Goal: Task Accomplishment & Management: Use online tool/utility

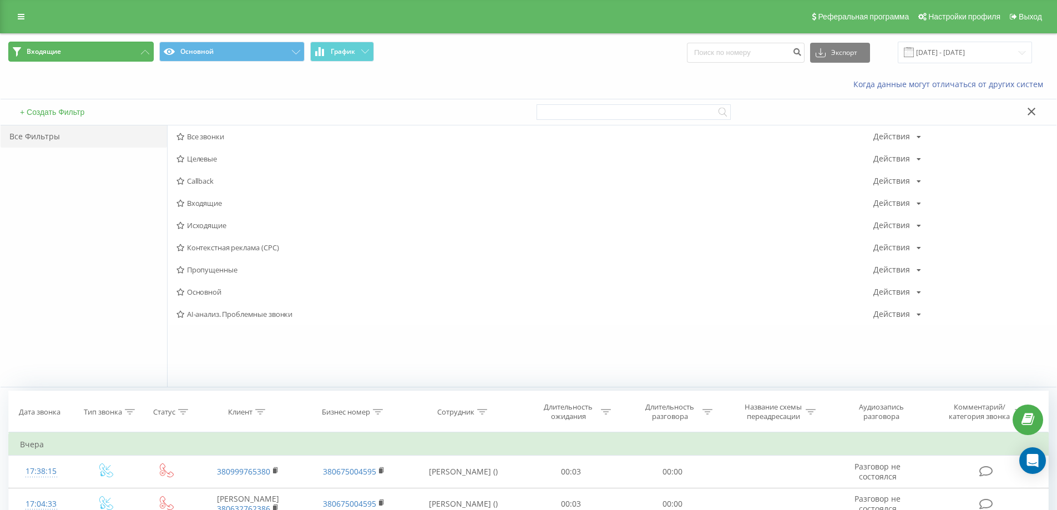
click at [146, 50] on icon at bounding box center [145, 52] width 8 height 4
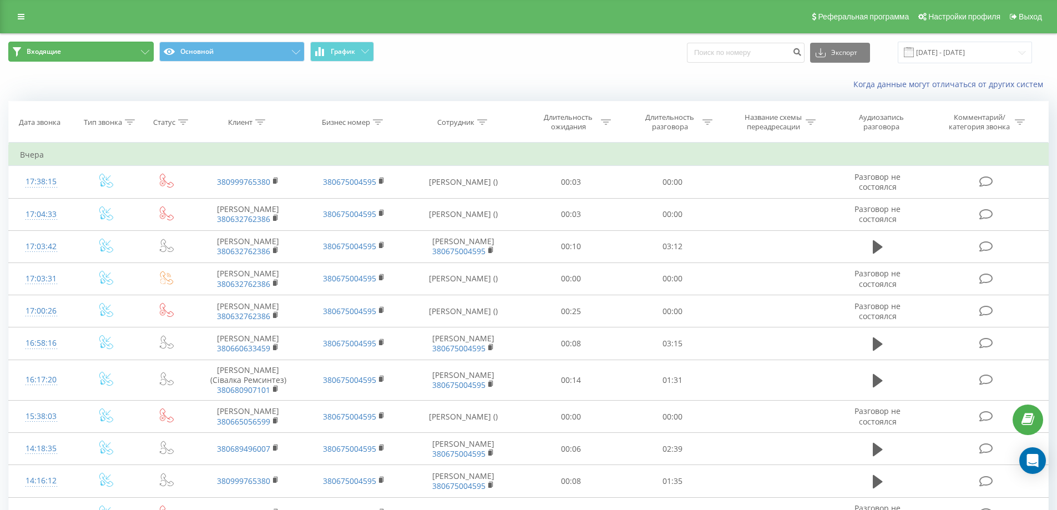
click at [135, 50] on button "Входящие" at bounding box center [80, 52] width 145 height 20
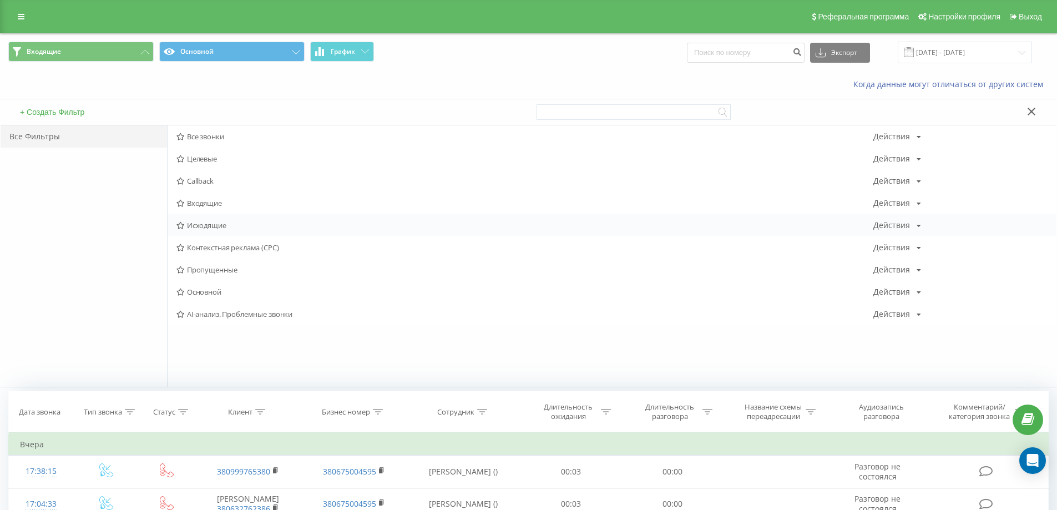
click at [231, 219] on div "Исходящие Действия Редактировать Копировать Удалить По умолчанию Поделиться" at bounding box center [611, 225] width 888 height 22
click at [942, 52] on input "18.08.2025 - 18.08.2025" at bounding box center [964, 53] width 134 height 22
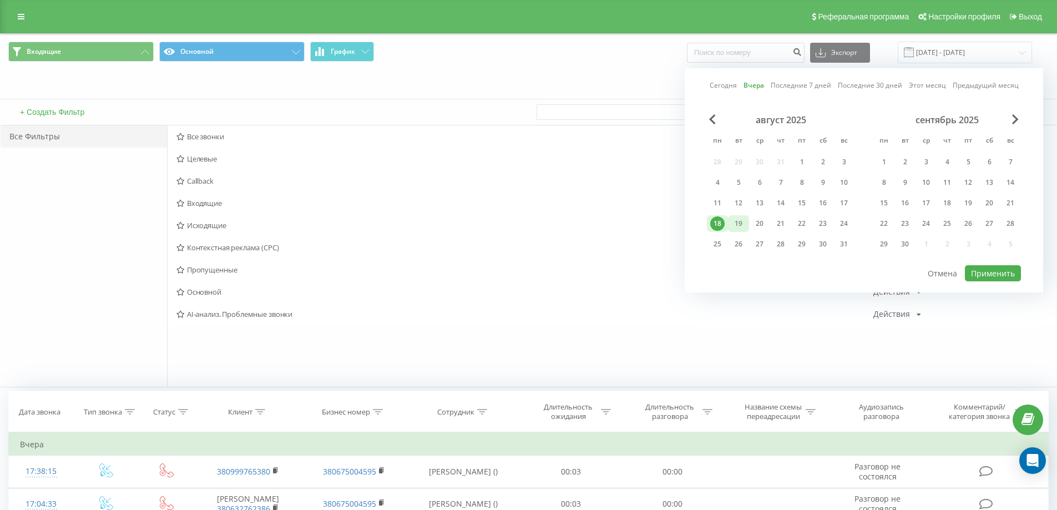
click at [735, 218] on div "19" at bounding box center [738, 223] width 14 height 14
click at [1005, 269] on button "Применить" at bounding box center [992, 273] width 56 height 16
type input "19.08.2025 - 19.08.2025"
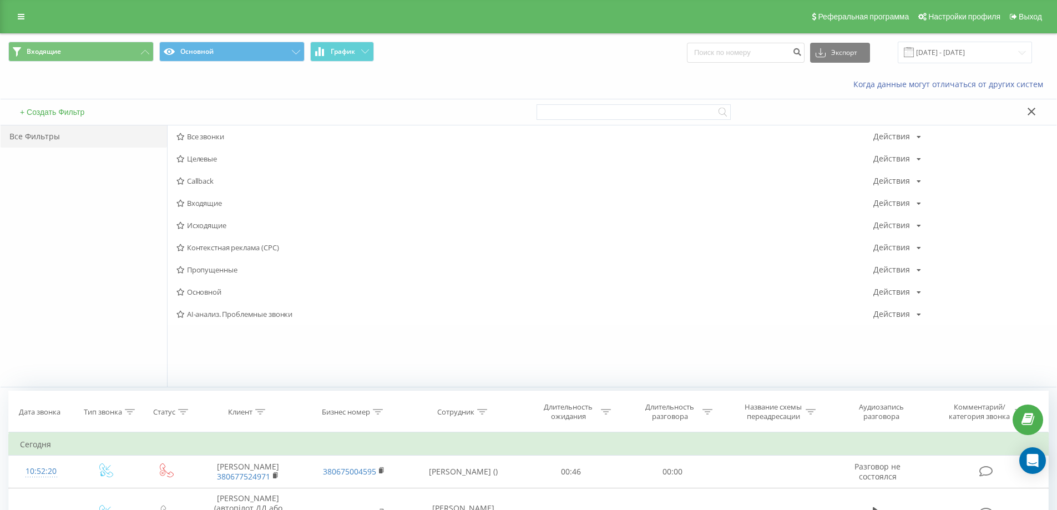
click at [132, 75] on div "Когда данные могут отличаться от других систем" at bounding box center [528, 84] width 1055 height 27
click at [341, 52] on span "График" at bounding box center [343, 52] width 24 height 8
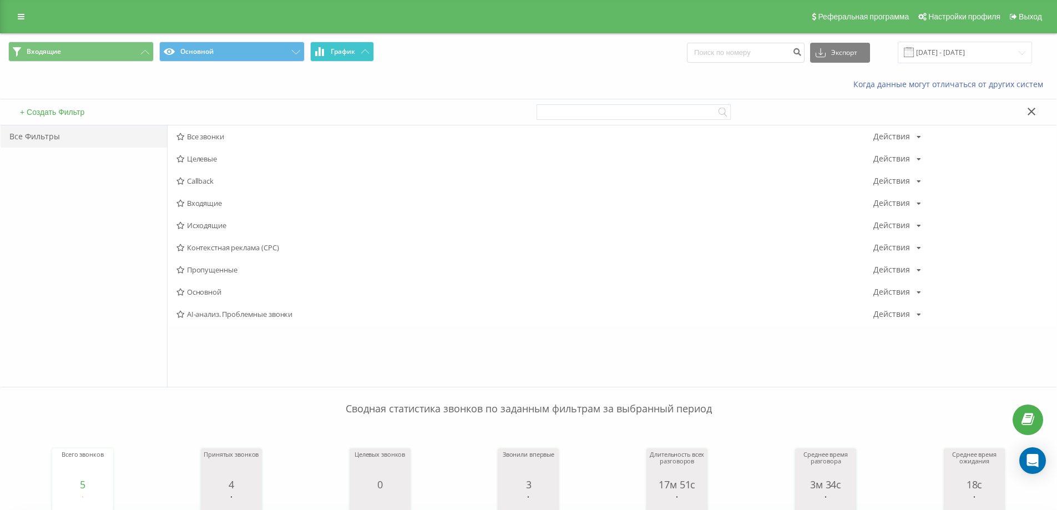
click at [336, 54] on span "График" at bounding box center [343, 52] width 24 height 8
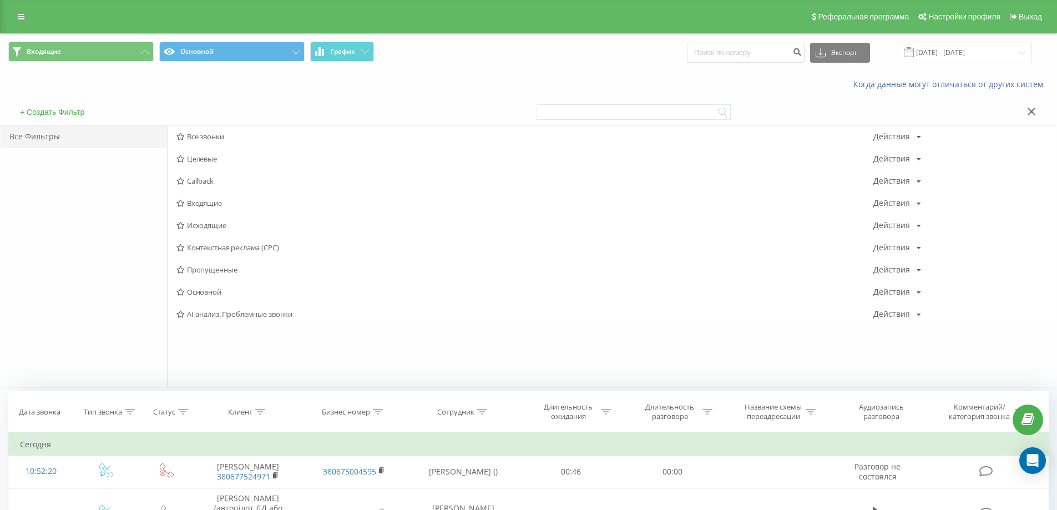
click at [563, 74] on div "Когда данные могут отличаться от других систем" at bounding box center [528, 84] width 1055 height 27
click at [235, 57] on button "Основной" at bounding box center [231, 52] width 145 height 20
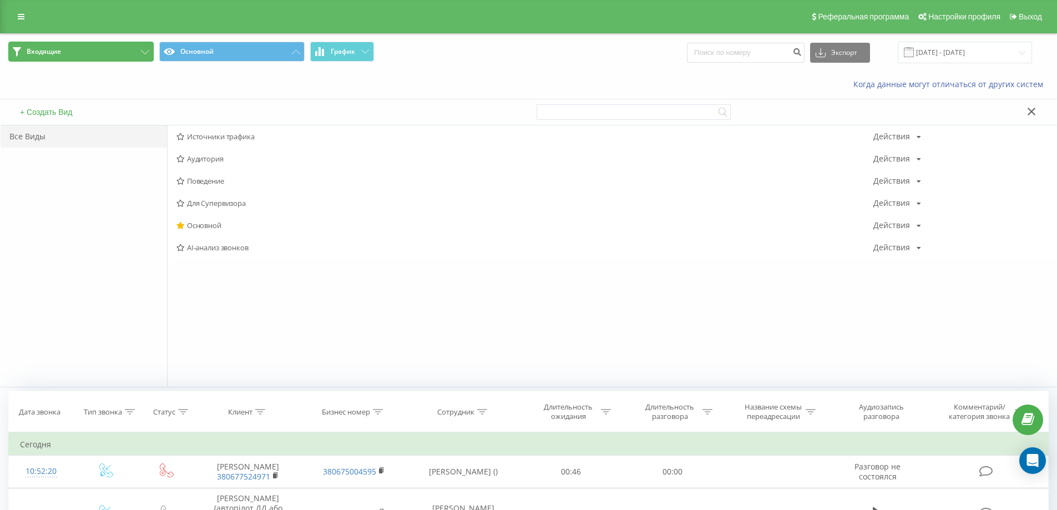
click at [120, 48] on button "Входящие" at bounding box center [80, 52] width 145 height 20
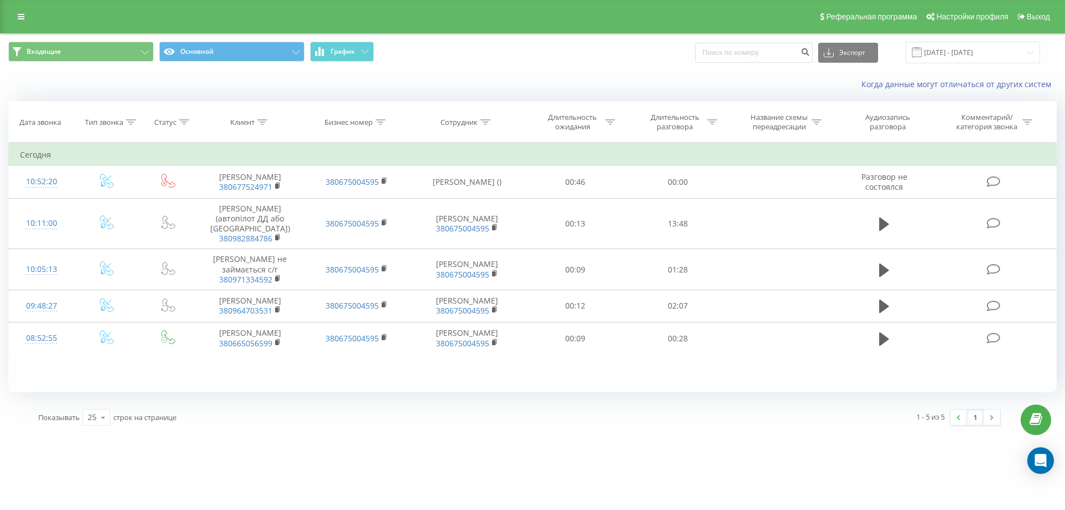
click at [17, 8] on div "Реферальная программа Настройки профиля Выход" at bounding box center [532, 16] width 1065 height 33
click at [21, 11] on link at bounding box center [21, 17] width 20 height 16
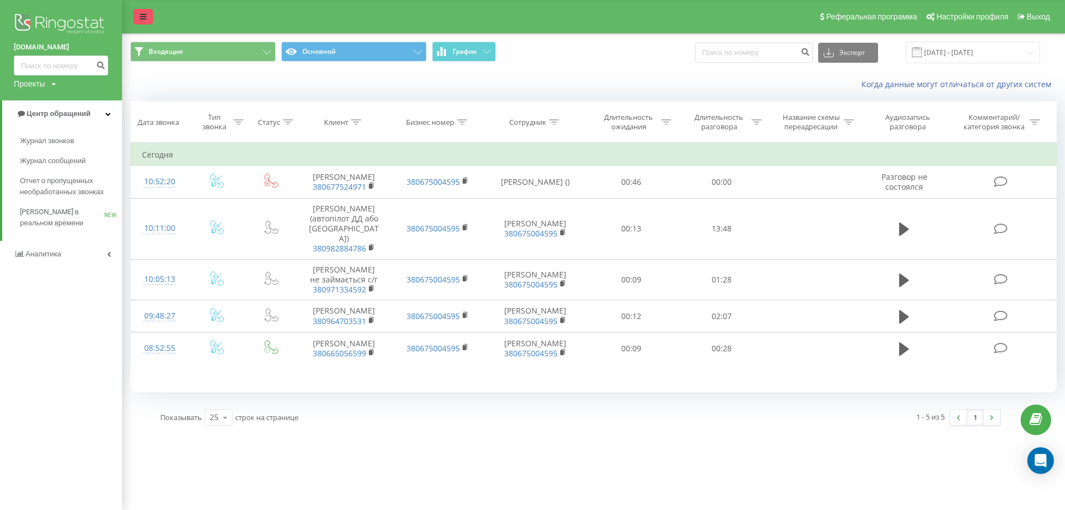
click at [21, 11] on img at bounding box center [61, 25] width 94 height 28
drag, startPoint x: 506, startPoint y: 459, endPoint x: 506, endPoint y: 449, distance: 9.4
click at [506, 459] on div "frendt.ua Проекты frendt.ua Центр обращений Журнал звонков Журнал сообщений Отч…" at bounding box center [532, 255] width 1065 height 510
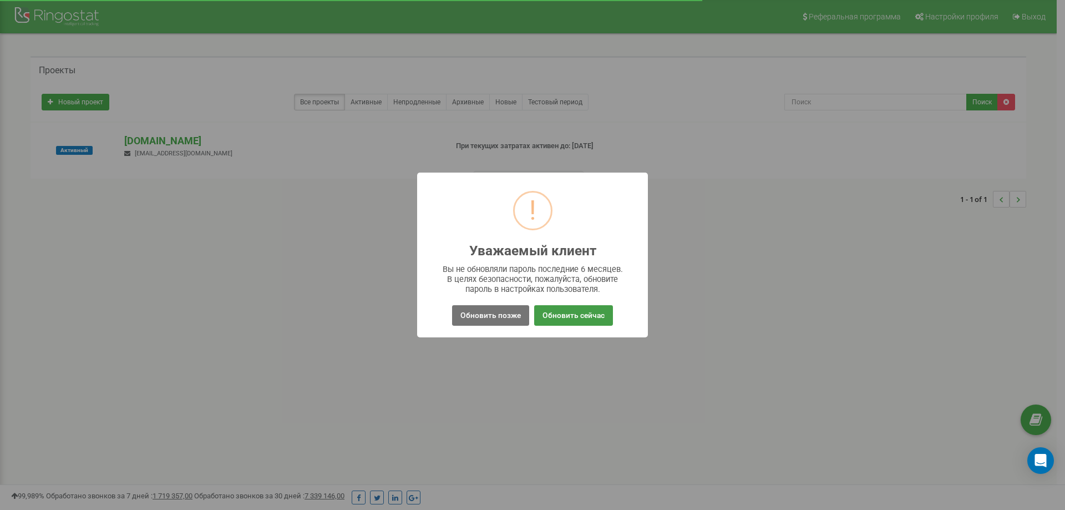
click at [580, 316] on button "Обновить сейчас" at bounding box center [573, 315] width 79 height 21
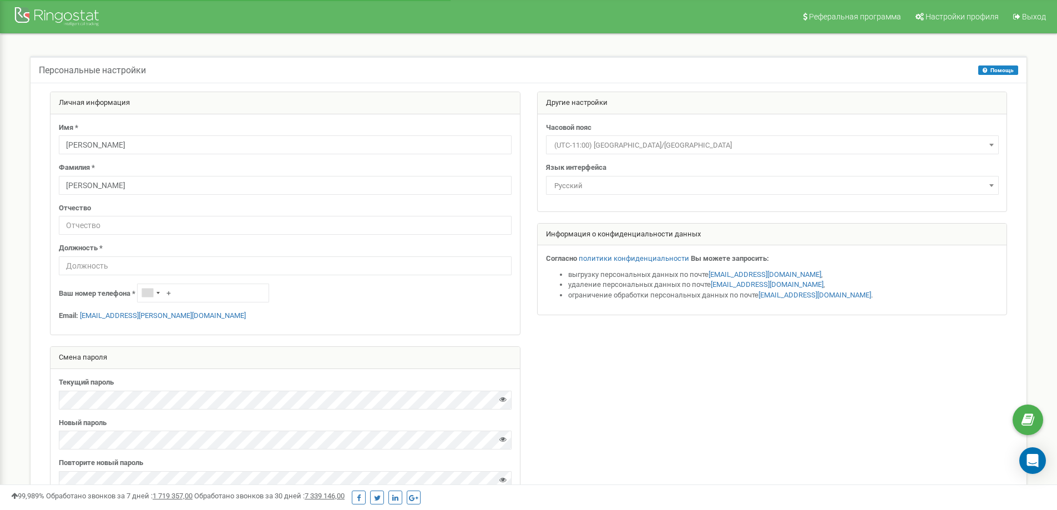
click at [69, 17] on div at bounding box center [58, 17] width 89 height 27
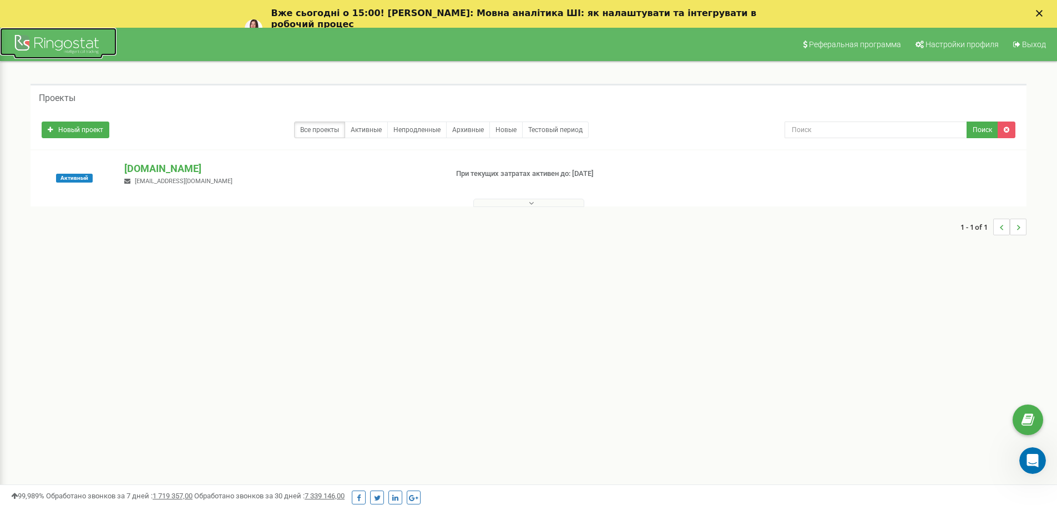
click at [52, 43] on div at bounding box center [58, 45] width 89 height 27
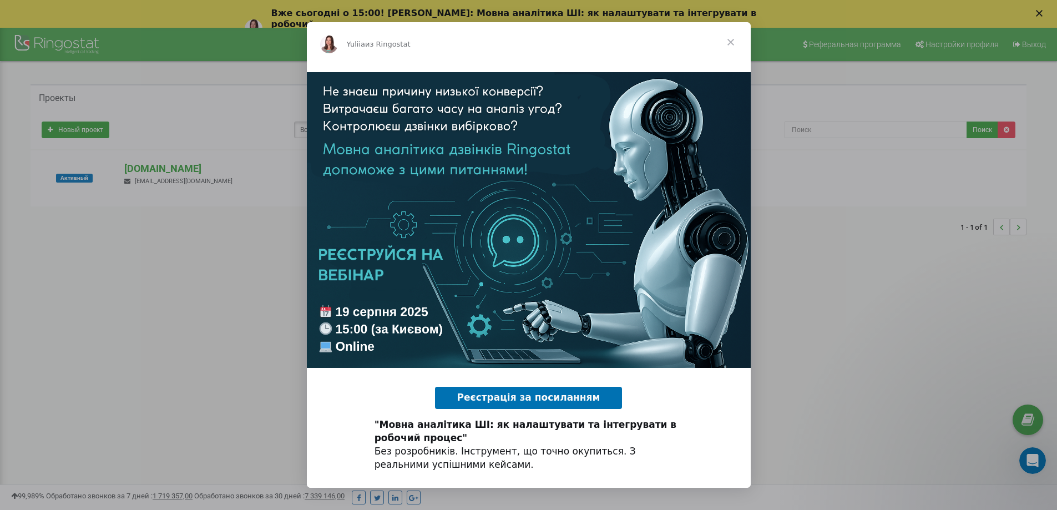
click at [732, 43] on span "Закрыть" at bounding box center [730, 42] width 40 height 40
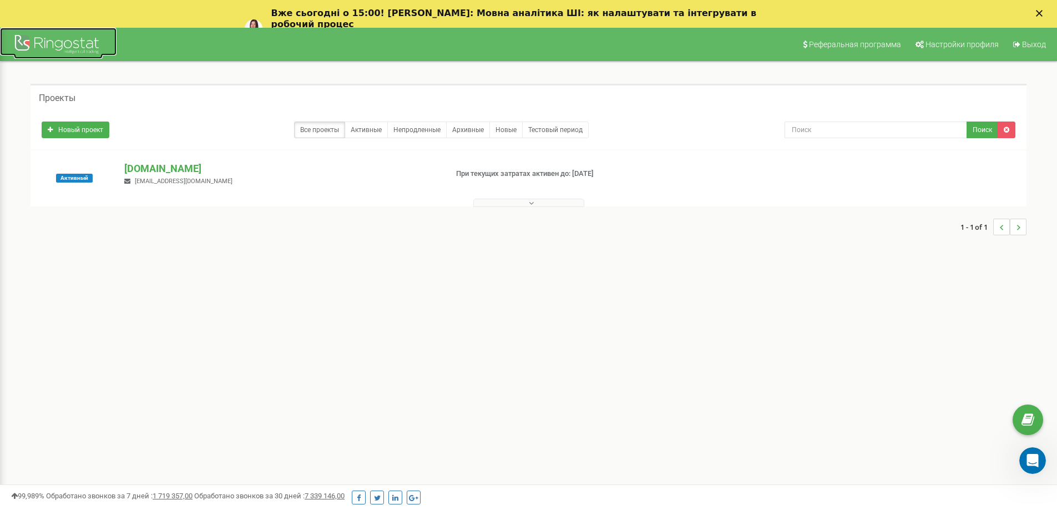
click at [6, 37] on link at bounding box center [58, 42] width 116 height 28
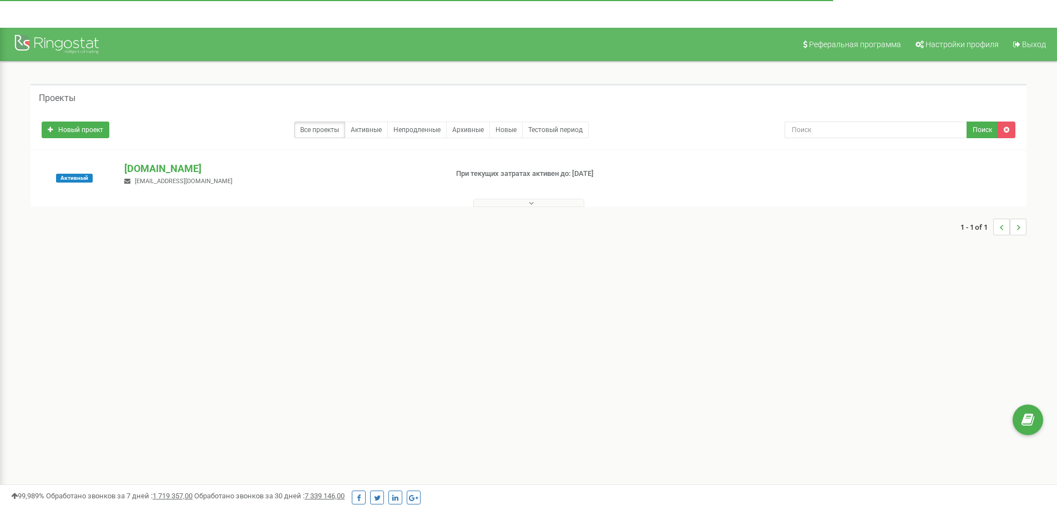
click at [64, 105] on div "Проекты" at bounding box center [529, 97] width 996 height 27
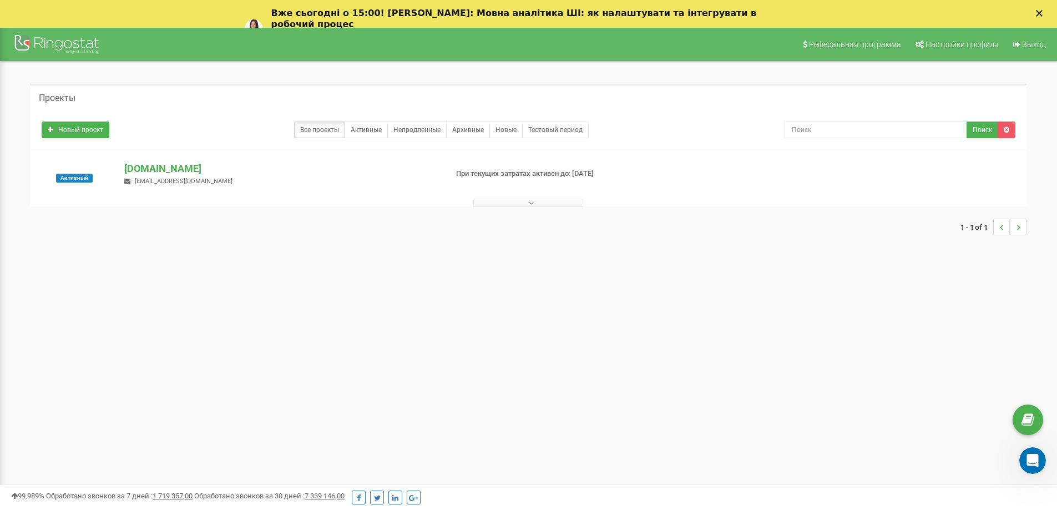
drag, startPoint x: 66, startPoint y: 97, endPoint x: 237, endPoint y: 111, distance: 171.9
click at [70, 96] on h5 "Проекты" at bounding box center [57, 98] width 37 height 10
click at [338, 128] on link "Все проекты" at bounding box center [319, 129] width 51 height 17
click at [365, 128] on link "Активные" at bounding box center [365, 129] width 43 height 17
click at [966, 42] on span "Настройки профиля" at bounding box center [961, 44] width 73 height 9
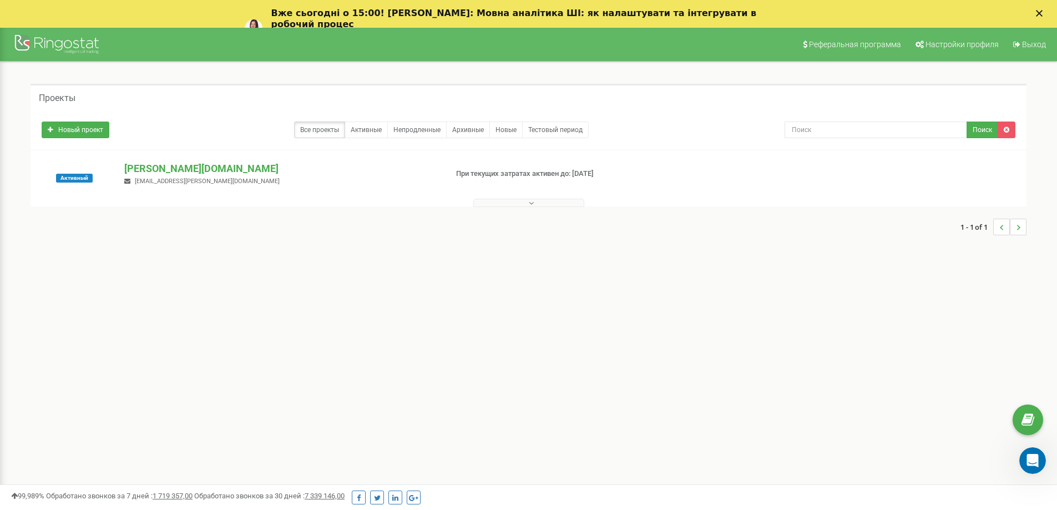
click at [234, 296] on div "Реферальная программа Настройки профиля Выход Проекты Новый проект Все проекты …" at bounding box center [528, 361] width 1057 height 666
click at [149, 165] on p "[DOMAIN_NAME]" at bounding box center [280, 168] width 313 height 14
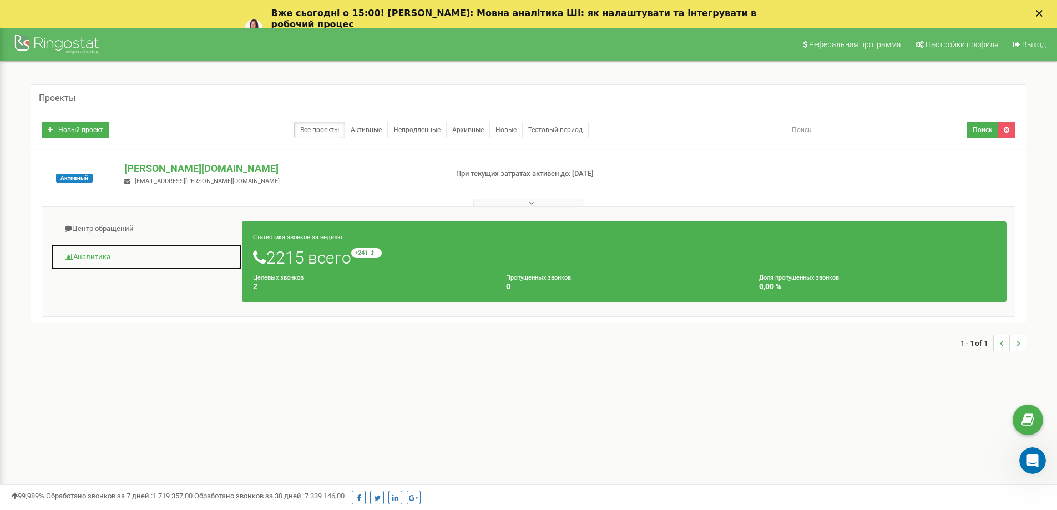
click at [101, 261] on link "Аналитика" at bounding box center [146, 256] width 192 height 27
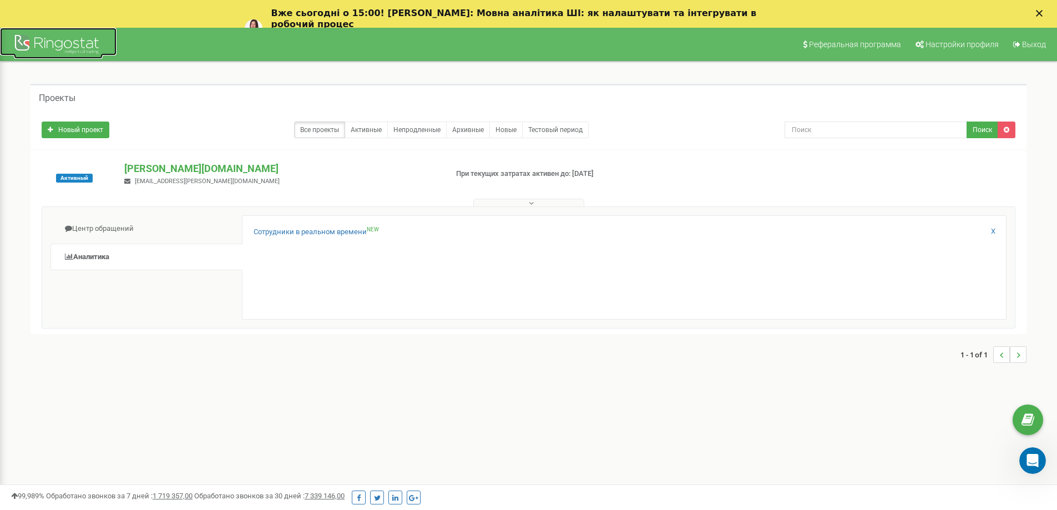
click at [13, 45] on link at bounding box center [58, 42] width 116 height 28
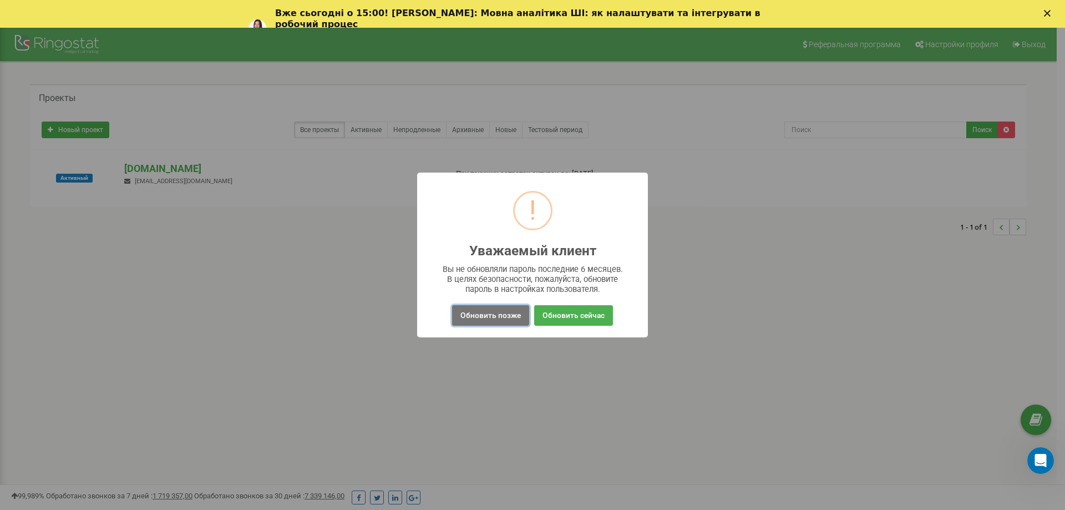
click at [498, 319] on button "Обновить позже" at bounding box center [490, 315] width 77 height 21
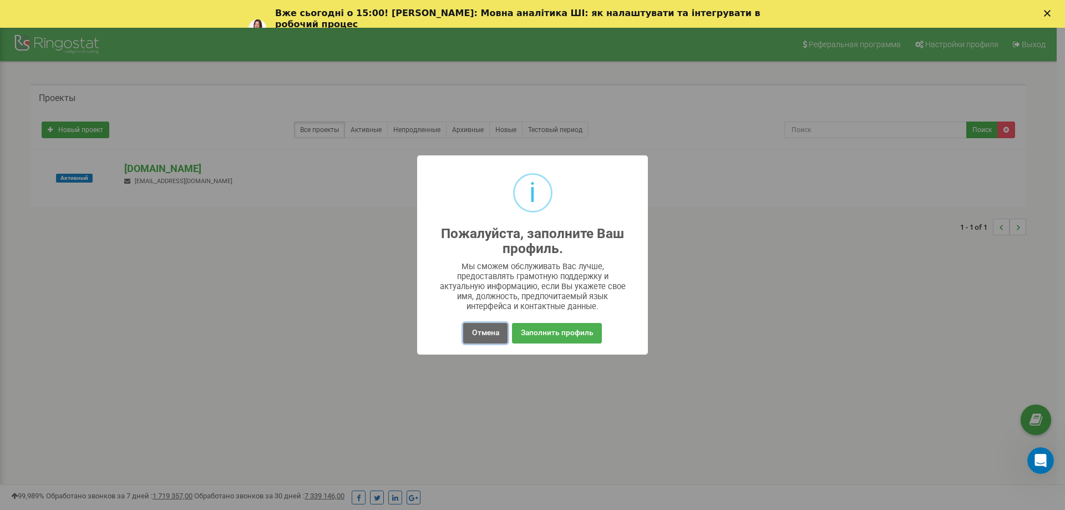
click at [482, 334] on button "Отмена" at bounding box center [485, 333] width 44 height 21
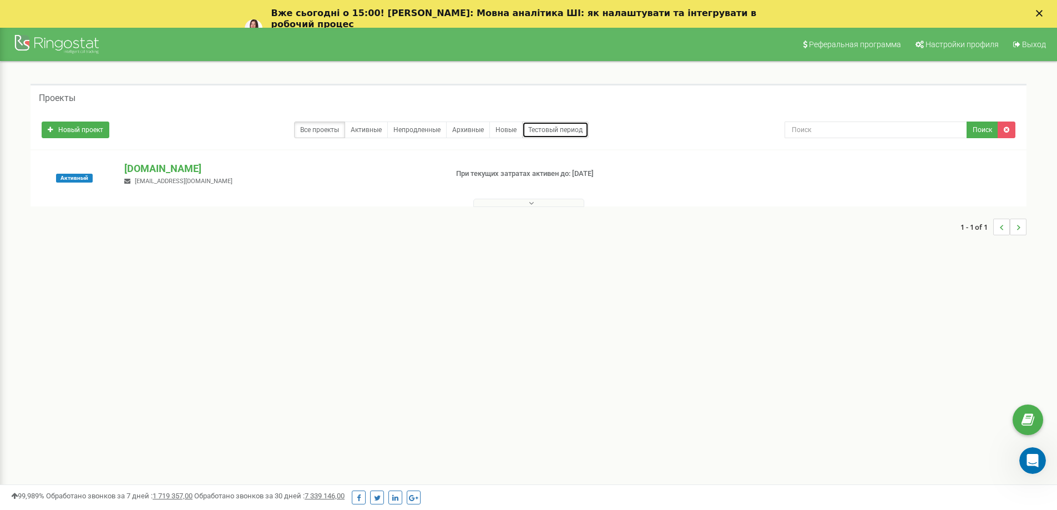
click at [556, 127] on link "Тестовый период" at bounding box center [555, 129] width 67 height 17
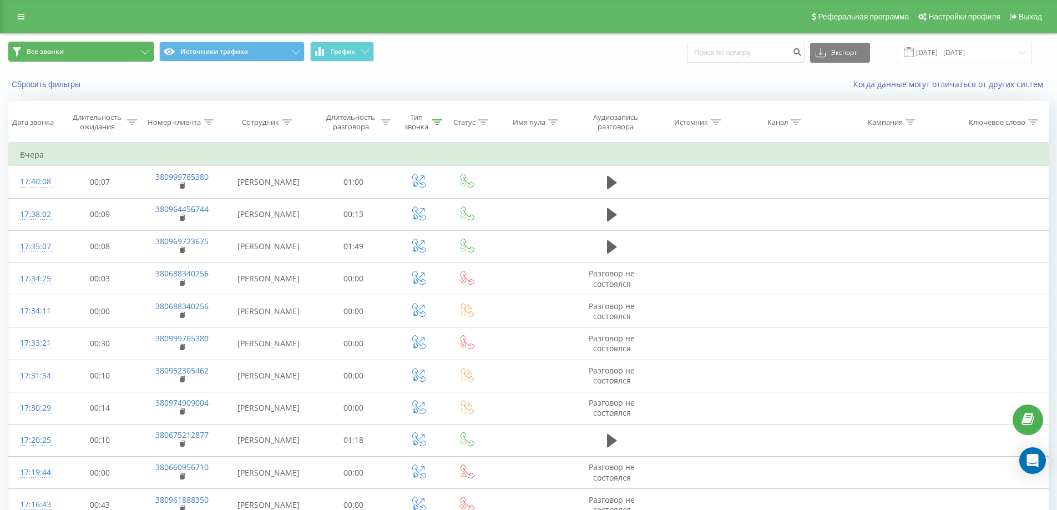
click at [130, 52] on button "Все звонки" at bounding box center [80, 52] width 145 height 20
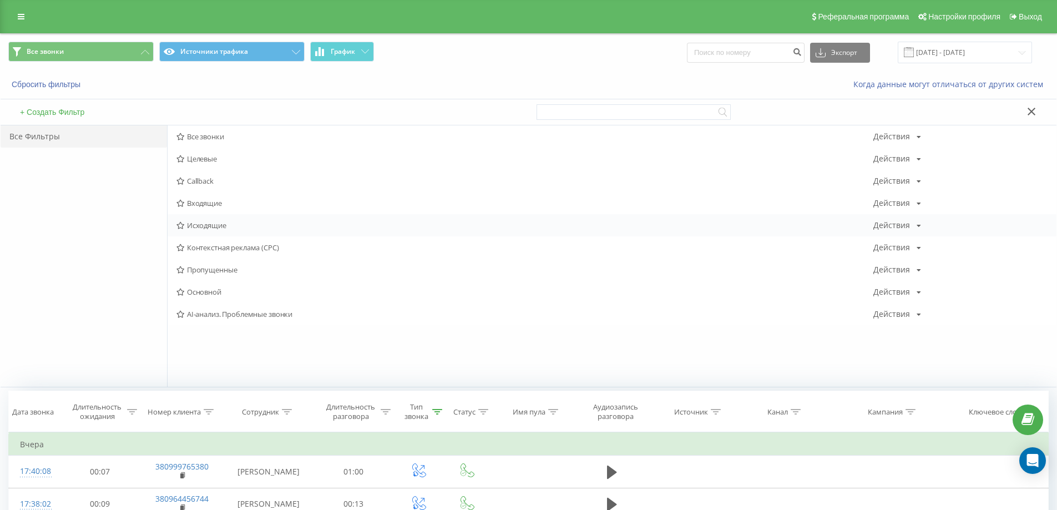
click at [207, 222] on span "Исходящие" at bounding box center [524, 225] width 697 height 8
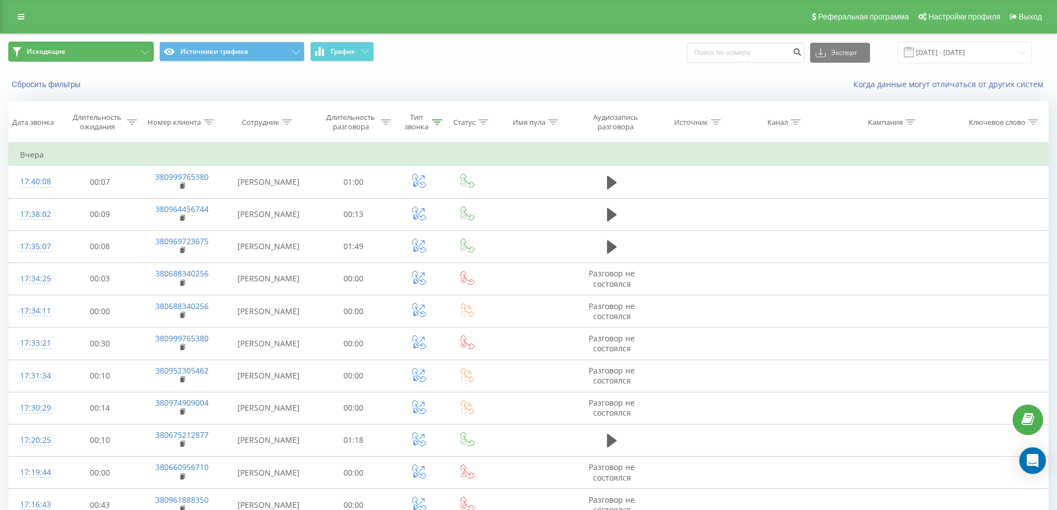
click at [150, 52] on button "Исходящие" at bounding box center [80, 52] width 145 height 20
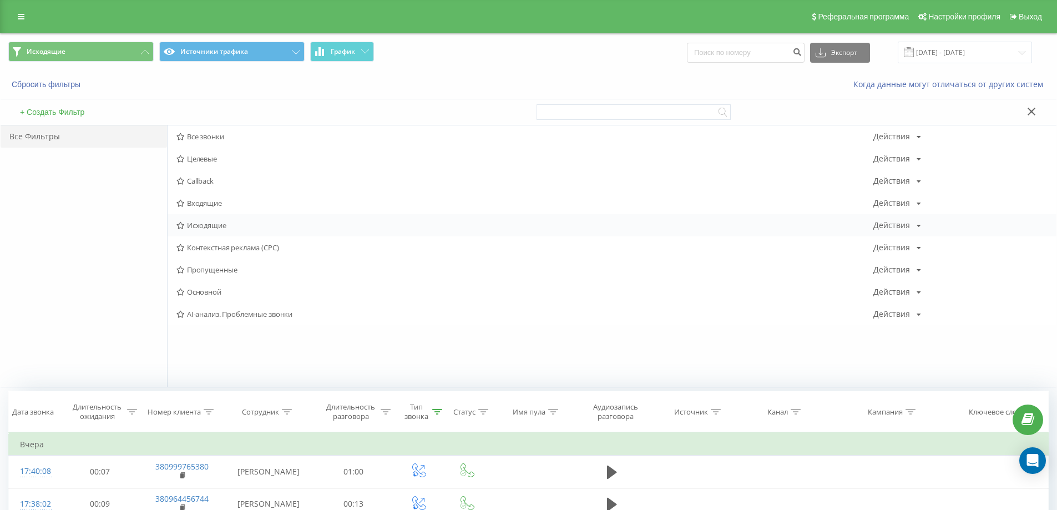
click at [201, 228] on span "Исходящие" at bounding box center [524, 225] width 697 height 8
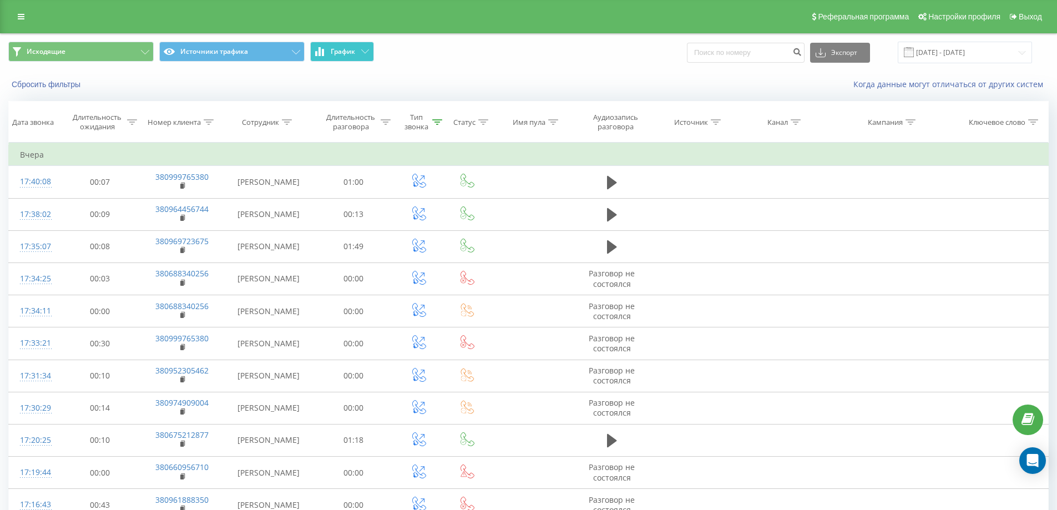
click at [334, 57] on button "График" at bounding box center [342, 52] width 64 height 20
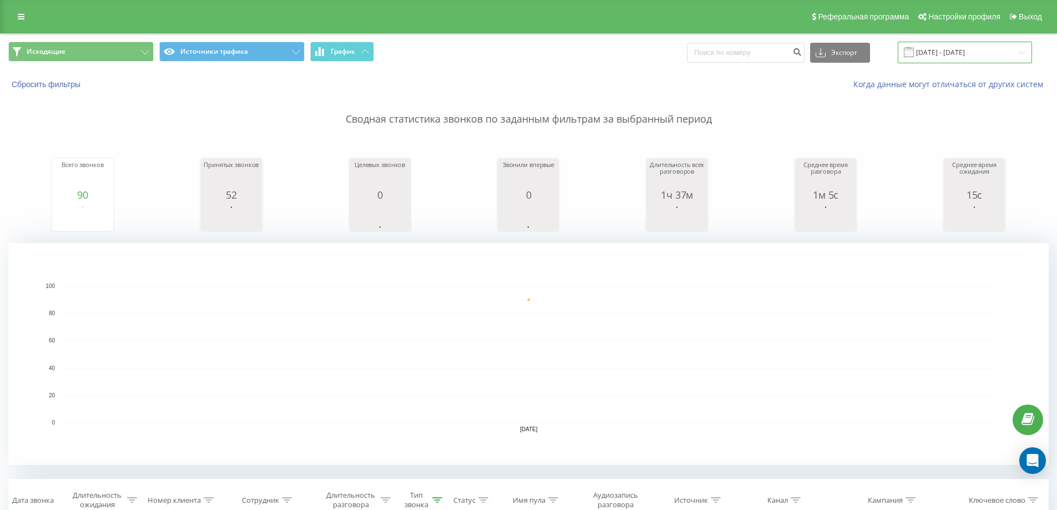
click at [945, 59] on input "18.08.2025 - 18.08.2025" at bounding box center [964, 53] width 134 height 22
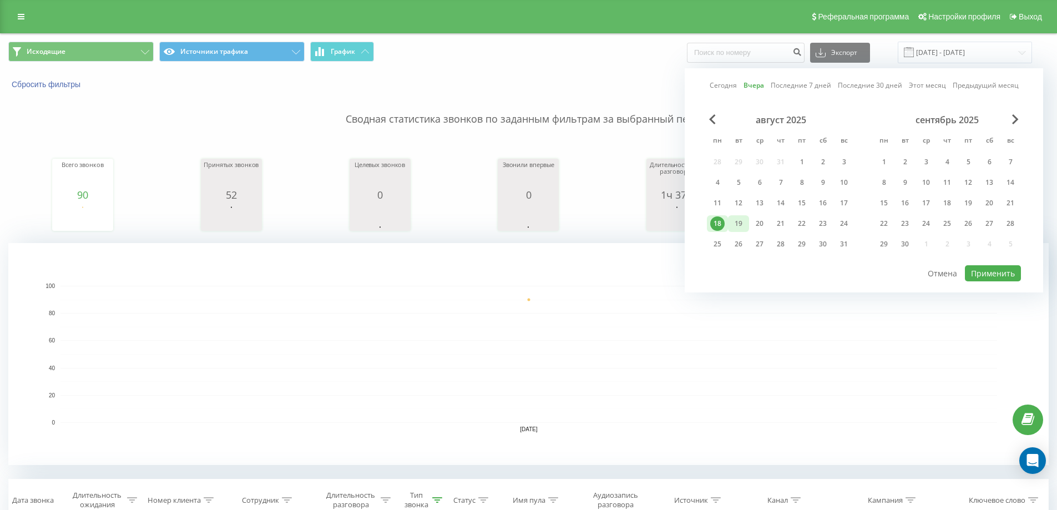
click at [735, 227] on div "19" at bounding box center [738, 223] width 14 height 14
click at [990, 282] on div "Сегодня Вчера Последние 7 дней Последние 30 дней Этот месяц Предыдущий месяц ав…" at bounding box center [863, 180] width 358 height 224
click at [990, 275] on button "Применить" at bounding box center [992, 273] width 56 height 16
type input "[DATE] - [DATE]"
